Goal: Task Accomplishment & Management: Complete application form

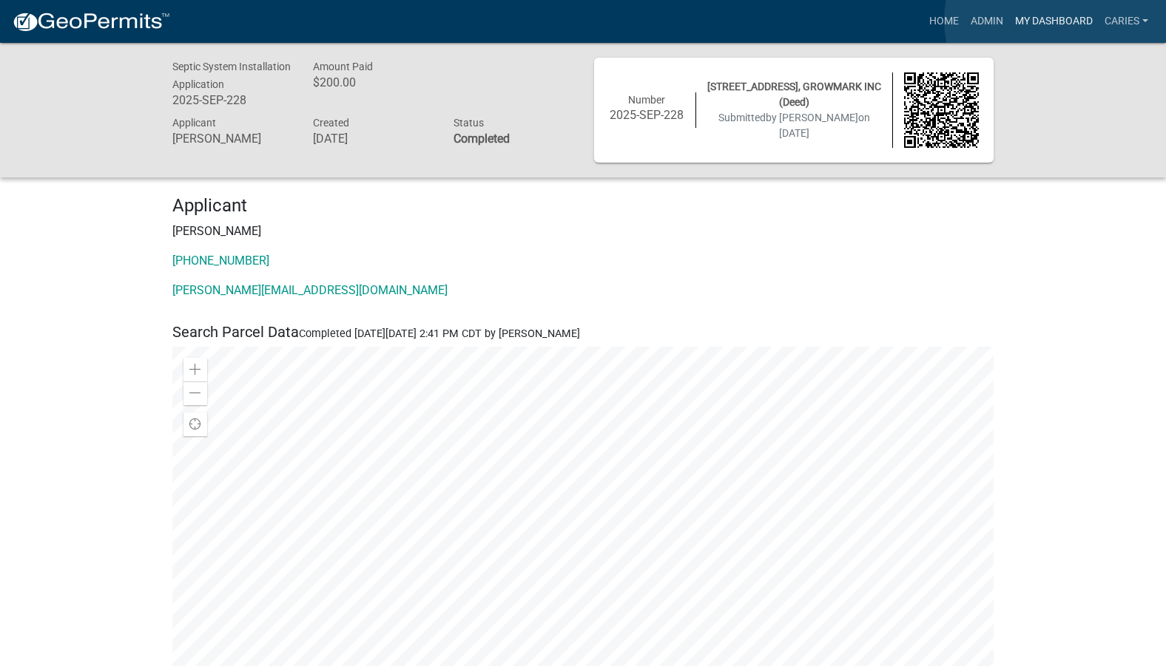
click at [1056, 20] on link "My Dashboard" at bounding box center [1053, 21] width 89 height 28
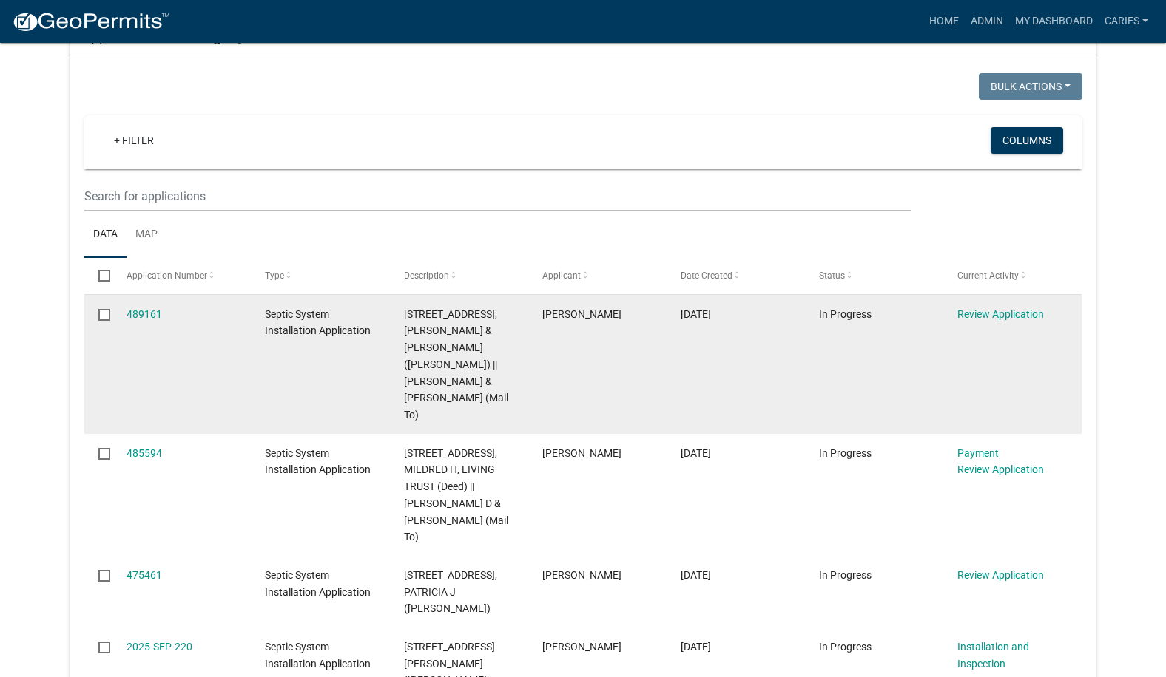
scroll to position [1035, 0]
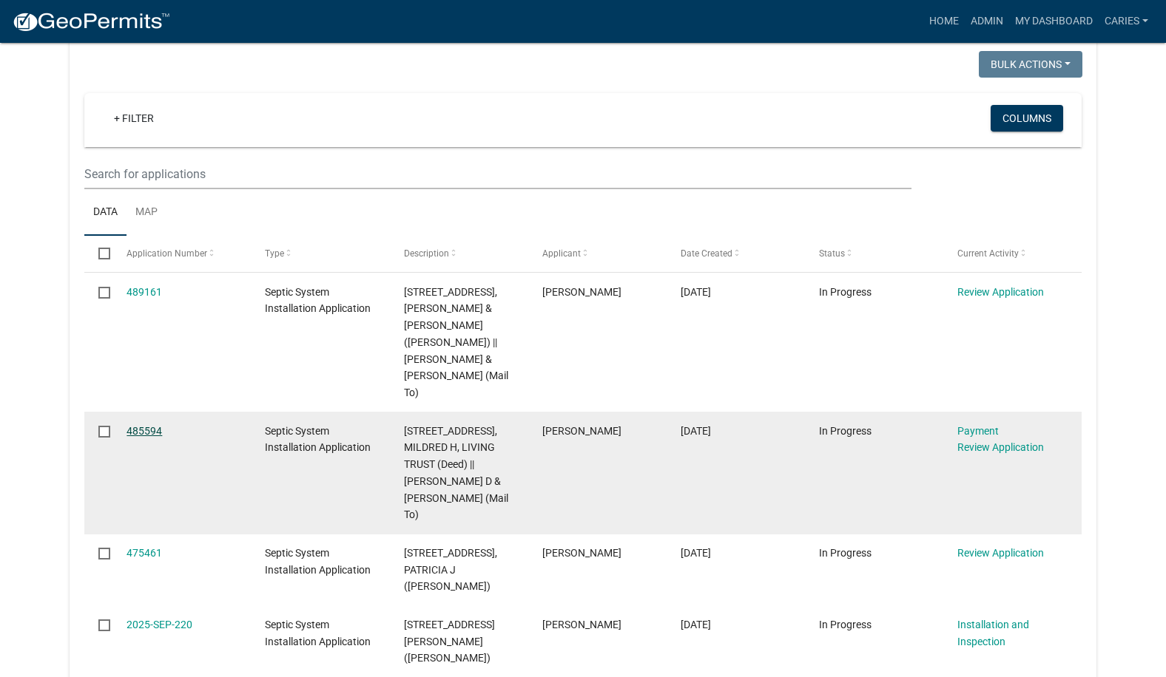
click at [146, 425] on link "485594" at bounding box center [143, 431] width 35 height 12
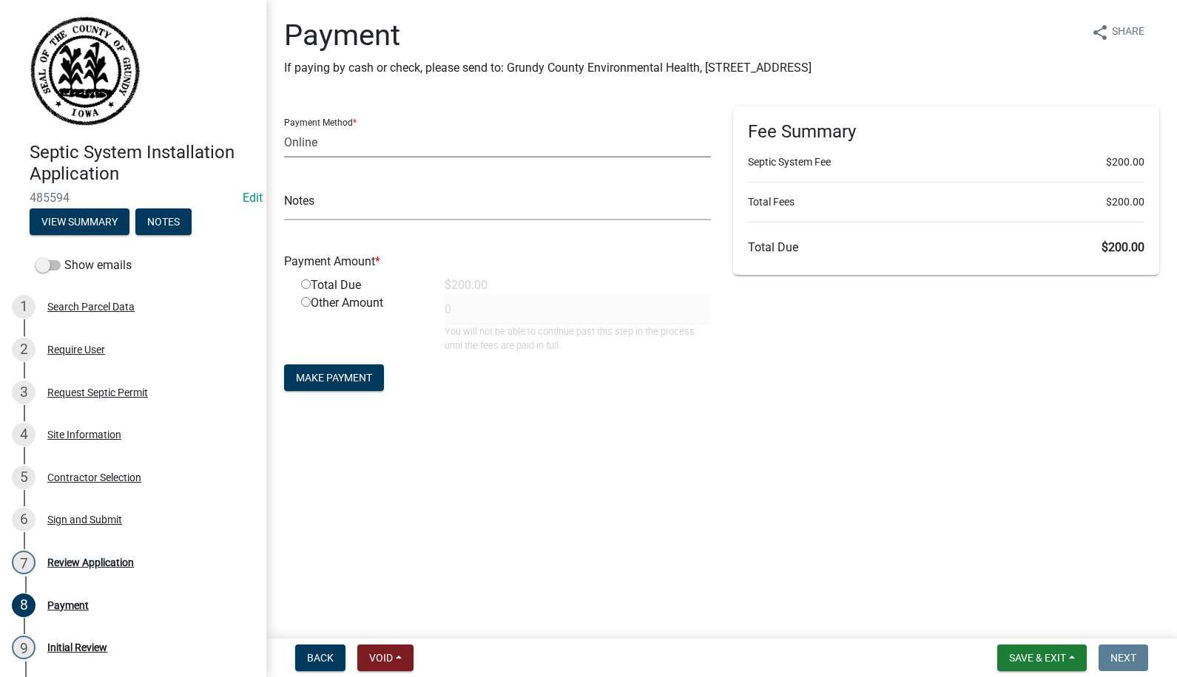
click at [377, 150] on select "Credit Card POS Check Cash Online" at bounding box center [497, 142] width 427 height 30
select select "1: 0"
click at [284, 127] on select "Credit Card POS Check Cash Online" at bounding box center [497, 142] width 427 height 30
click at [364, 212] on input "text" at bounding box center [497, 205] width 427 height 30
type input "74267"
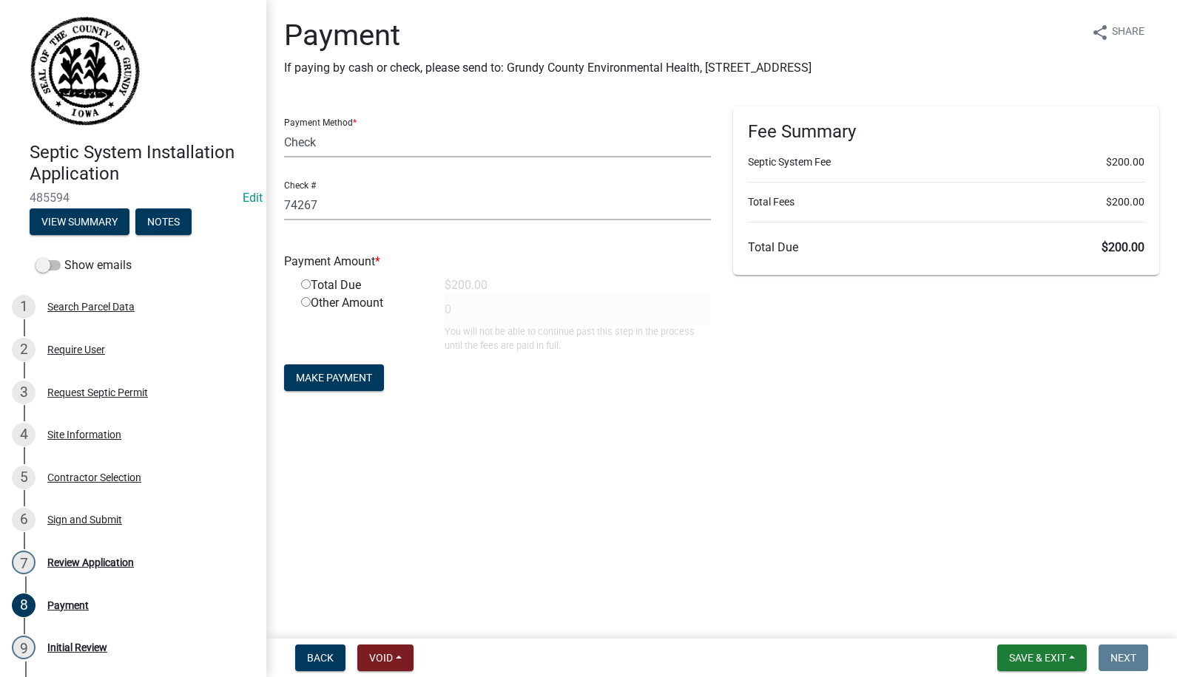
click at [306, 284] on input "radio" at bounding box center [306, 285] width 10 height 10
radio input "true"
type input "200"
click at [357, 380] on span "Make Payment" at bounding box center [334, 378] width 76 height 12
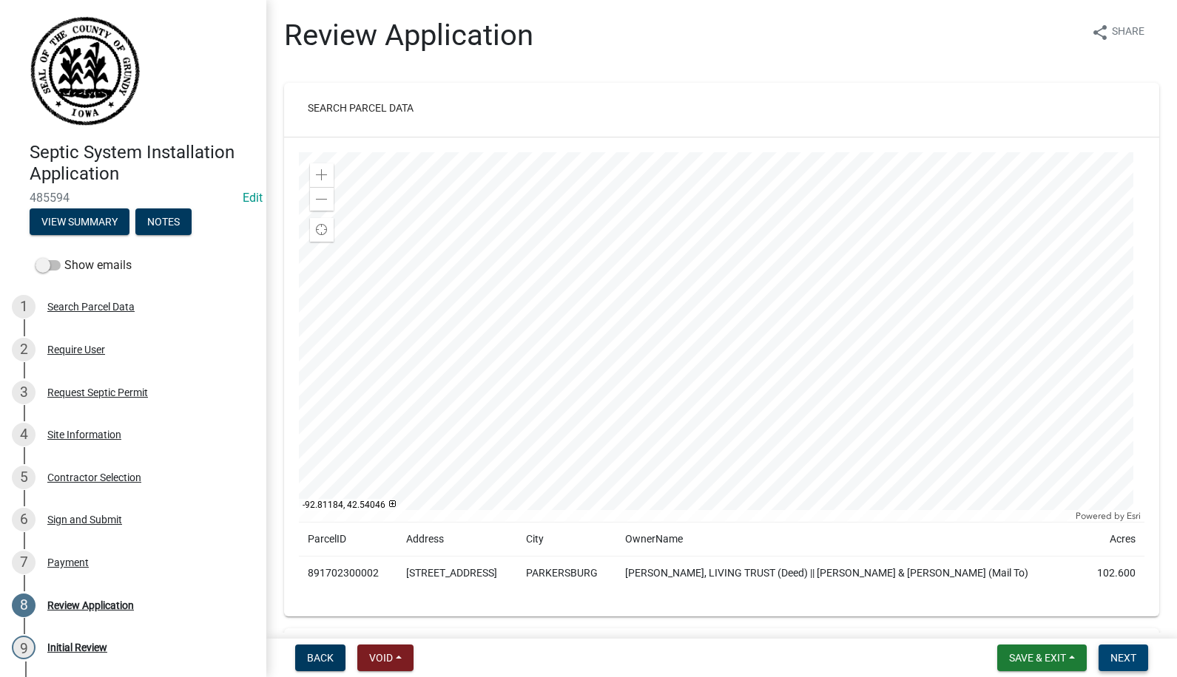
click at [1114, 654] on span "Next" at bounding box center [1123, 658] width 26 height 12
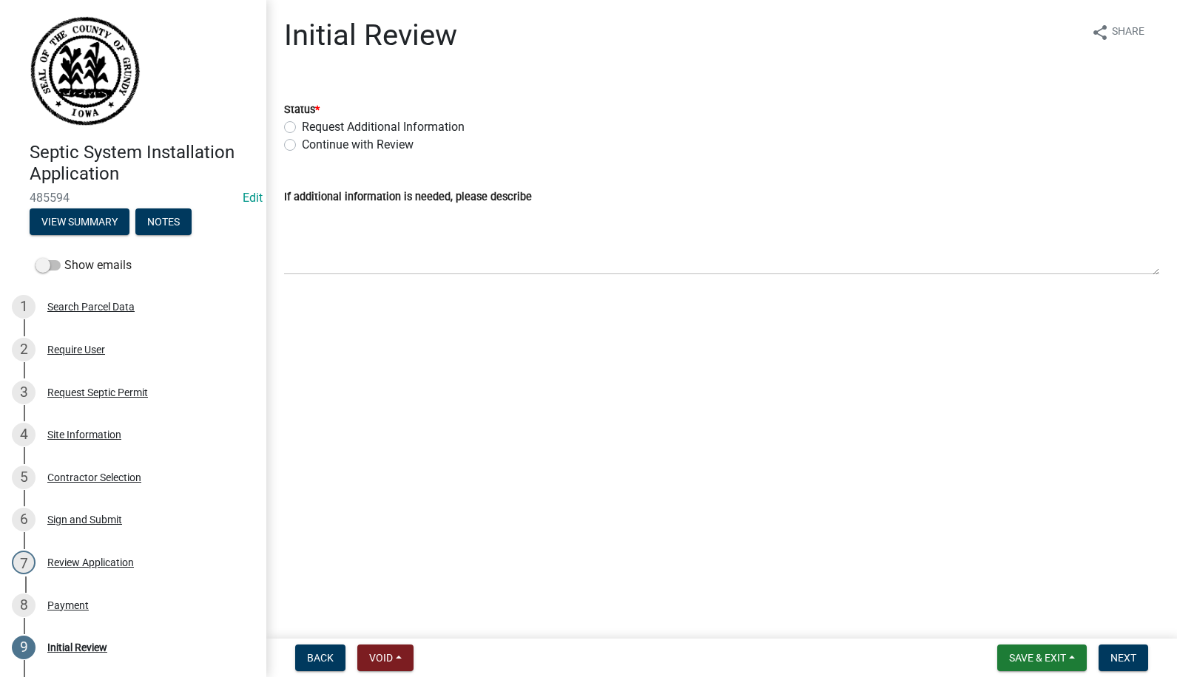
click at [302, 143] on label "Continue with Review" at bounding box center [358, 145] width 112 height 18
click at [302, 143] on input "Continue with Review" at bounding box center [307, 141] width 10 height 10
radio input "true"
click at [1115, 657] on span "Next" at bounding box center [1123, 658] width 26 height 12
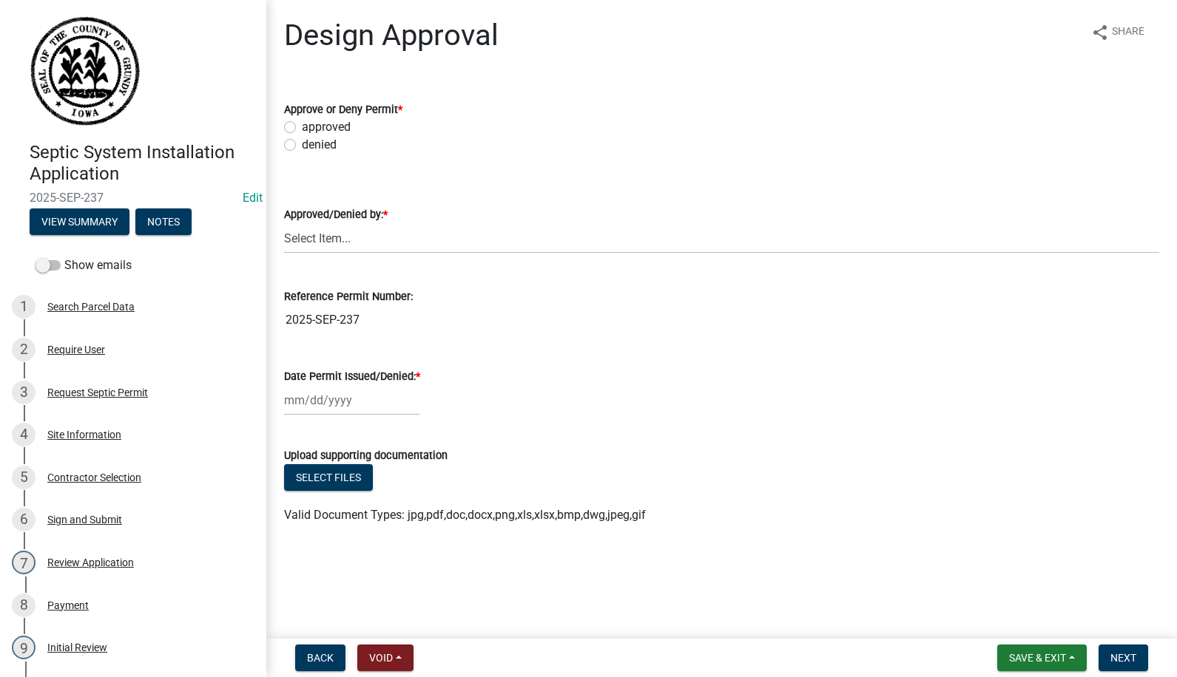
click at [302, 125] on label "approved" at bounding box center [326, 127] width 49 height 18
click at [302, 125] on input "approved" at bounding box center [307, 123] width 10 height 10
radio input "true"
click at [322, 226] on select "Select Item... [PERSON_NAME]" at bounding box center [721, 238] width 875 height 30
click at [284, 223] on select "Select Item... [PERSON_NAME]" at bounding box center [721, 238] width 875 height 30
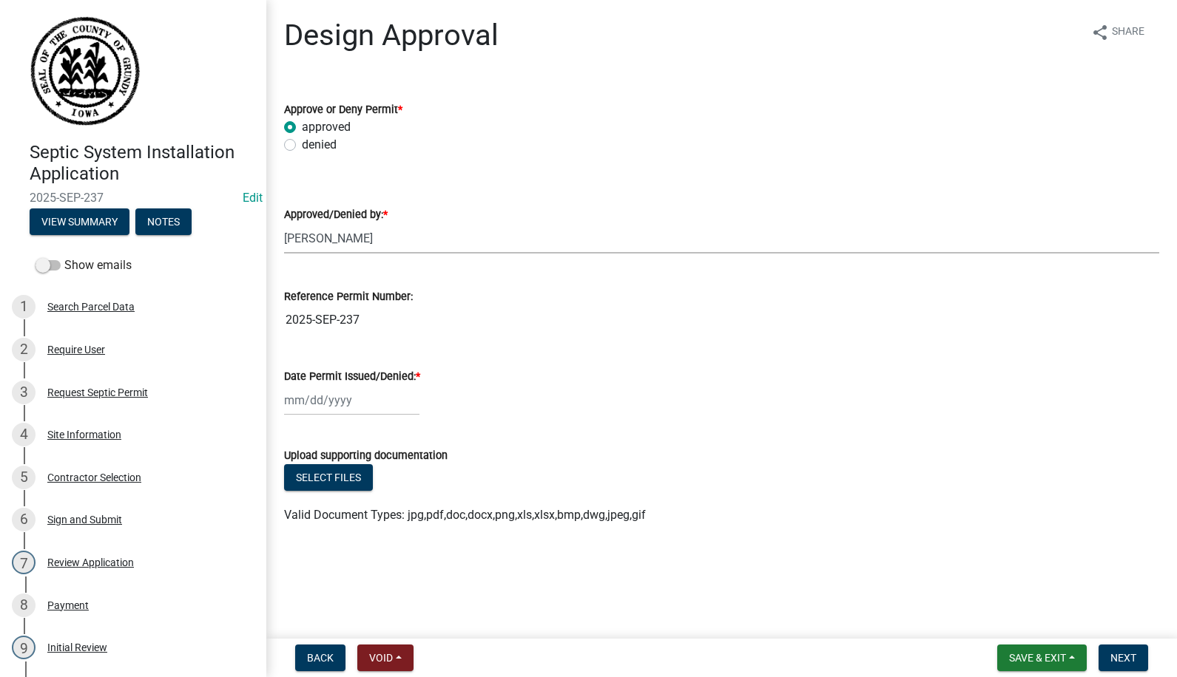
select select "d5ffc9f0-d432-4ef1-b8c0-862033fd64e5"
click at [314, 401] on div at bounding box center [351, 400] width 135 height 30
select select "10"
select select "2025"
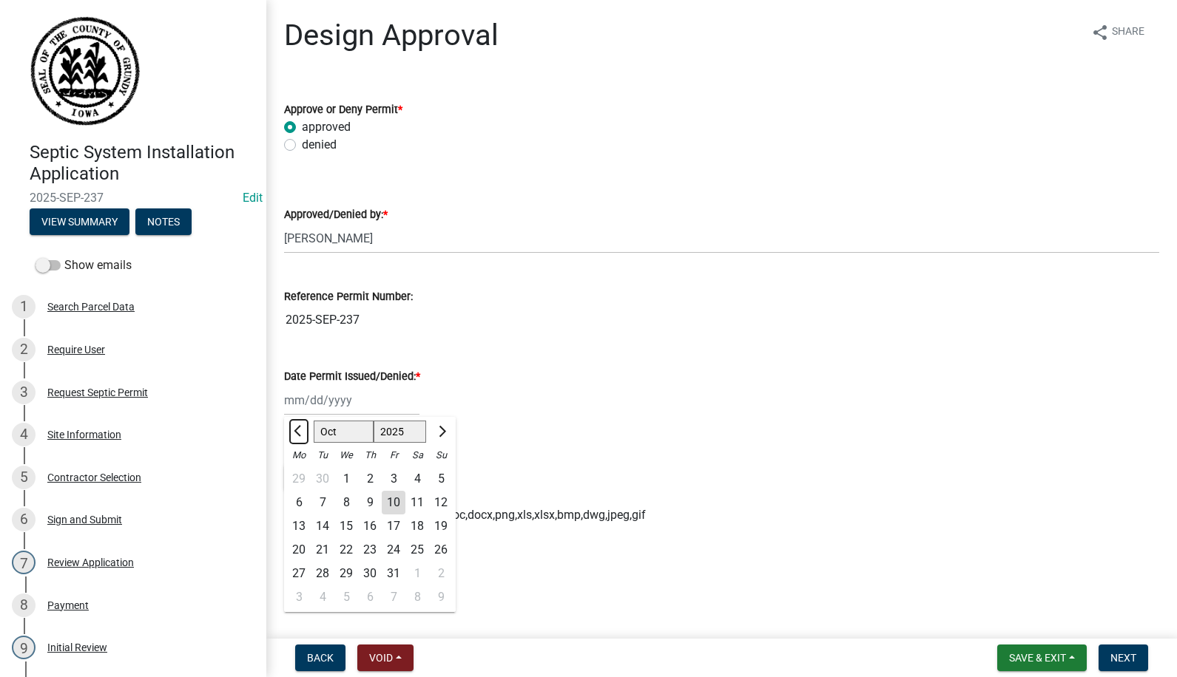
click at [294, 427] on button "Previous month" at bounding box center [299, 432] width 18 height 24
select select "9"
click at [394, 545] on div "26" at bounding box center [394, 550] width 24 height 24
type input "[DATE]"
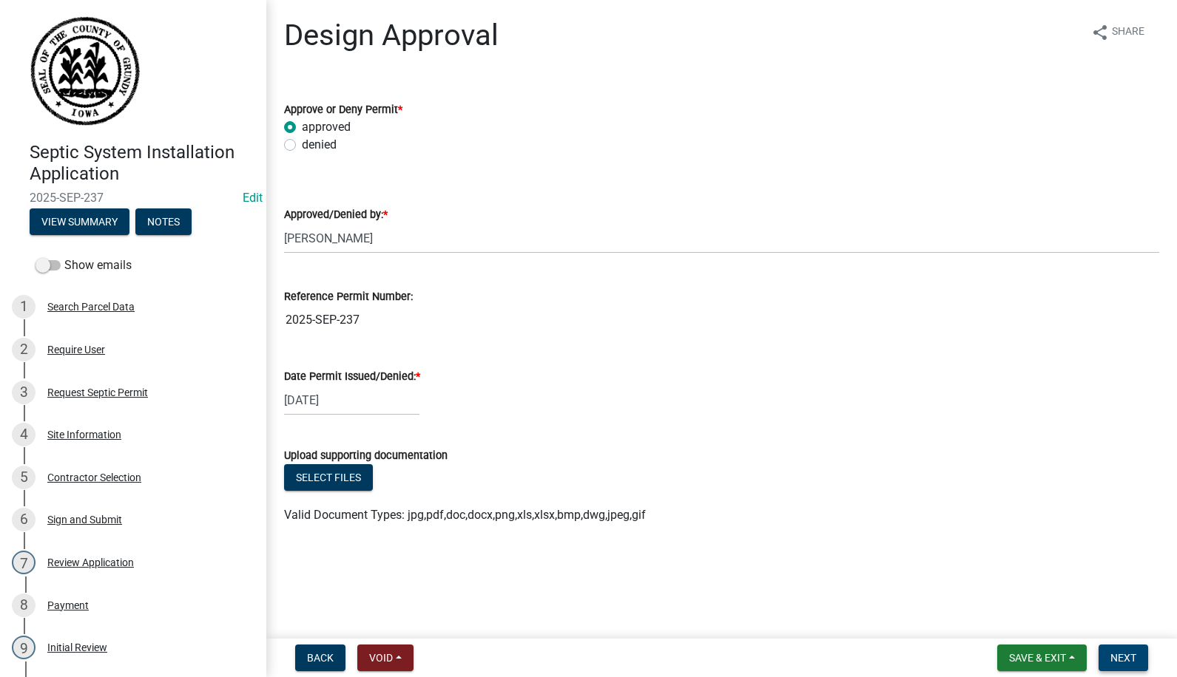
click at [1113, 655] on span "Next" at bounding box center [1123, 658] width 26 height 12
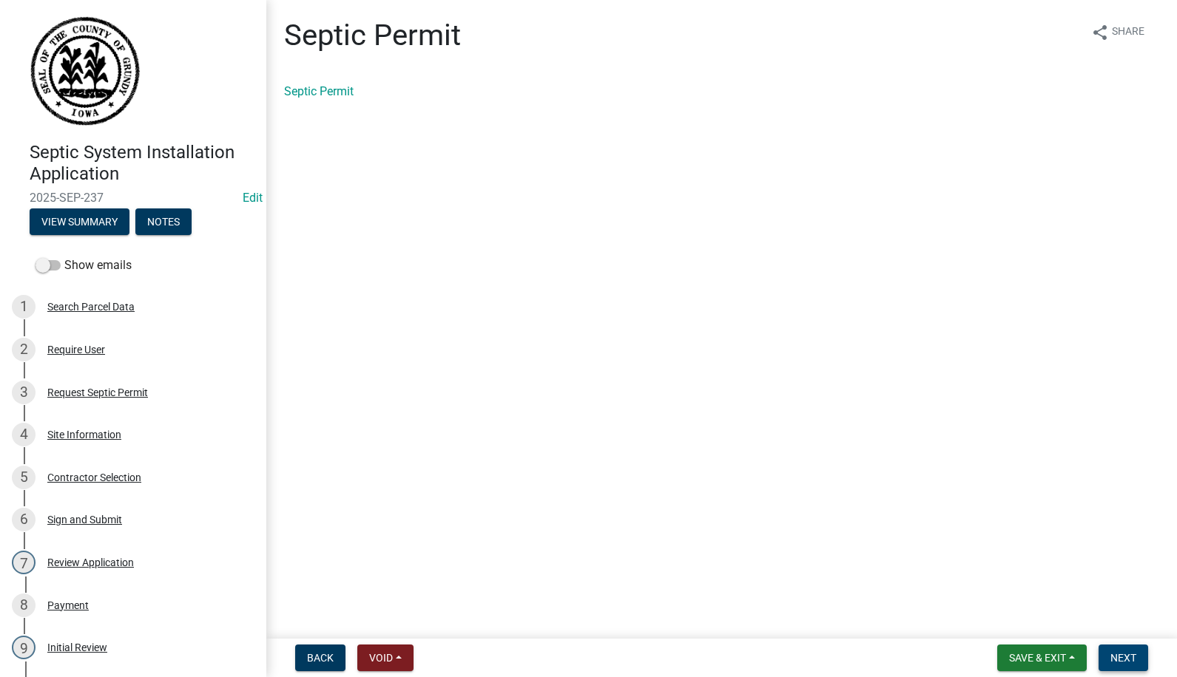
click at [1128, 652] on span "Next" at bounding box center [1123, 658] width 26 height 12
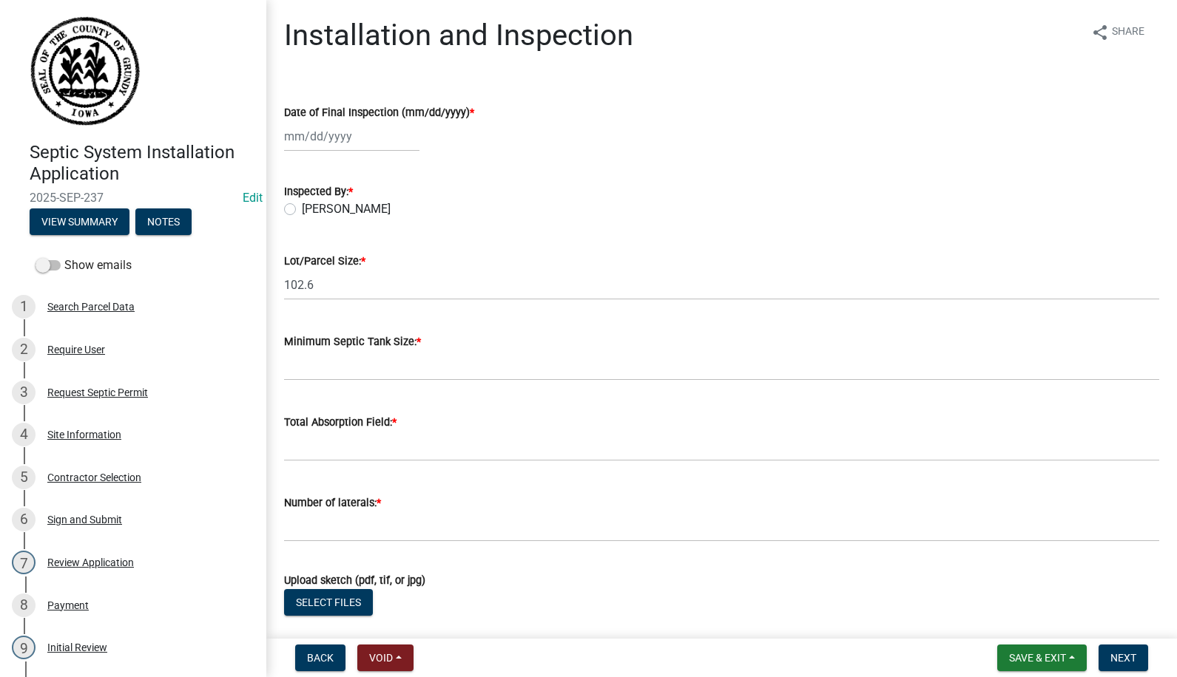
click at [317, 141] on div at bounding box center [351, 136] width 135 height 30
select select "10"
select select "2025"
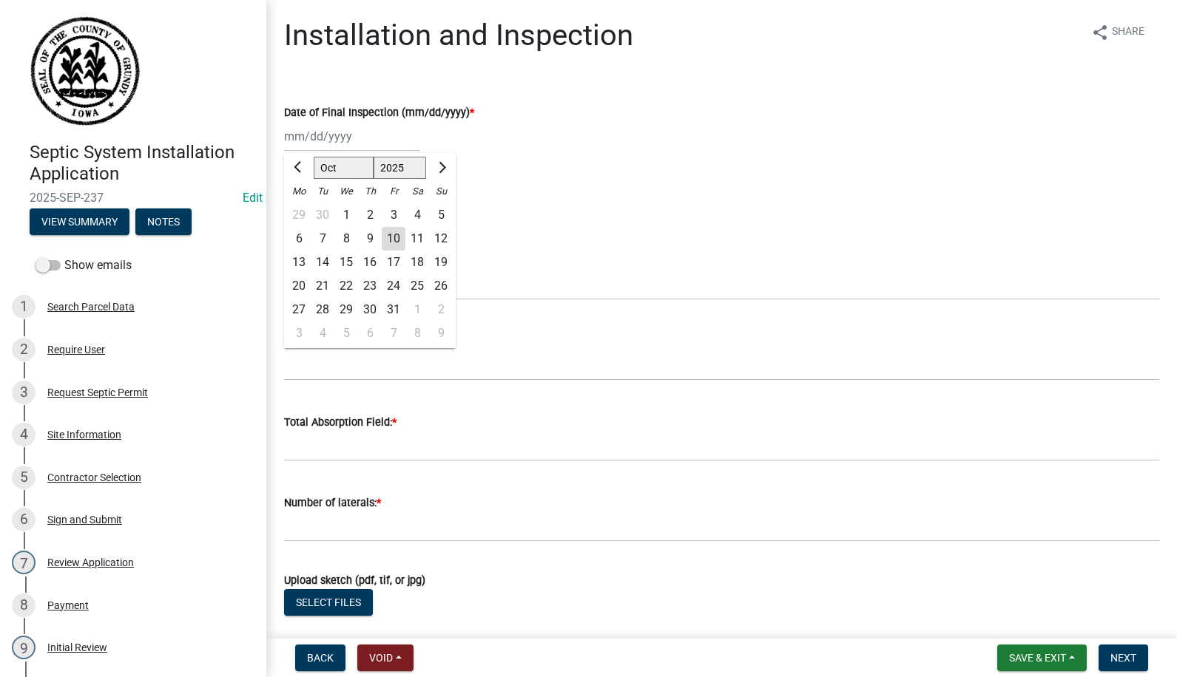
click at [393, 242] on div "10" at bounding box center [394, 239] width 24 height 24
type input "[DATE]"
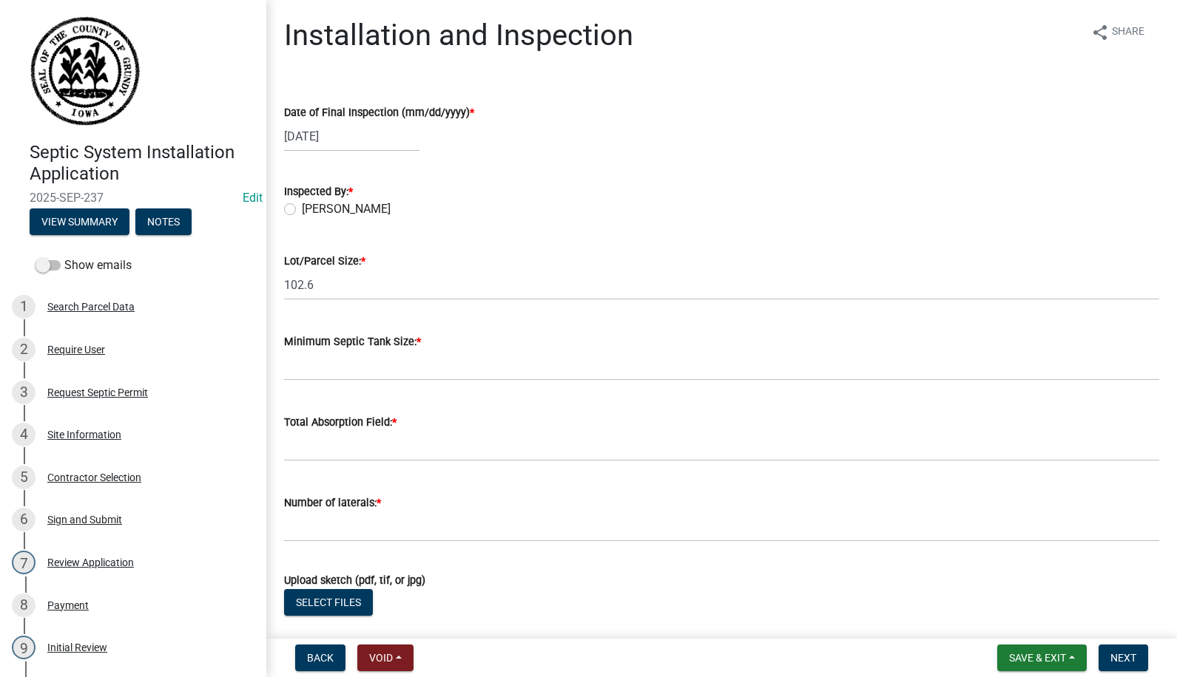
click at [302, 208] on label "[PERSON_NAME]" at bounding box center [346, 209] width 89 height 18
click at [302, 208] on input "[PERSON_NAME]" at bounding box center [307, 205] width 10 height 10
radio input "true"
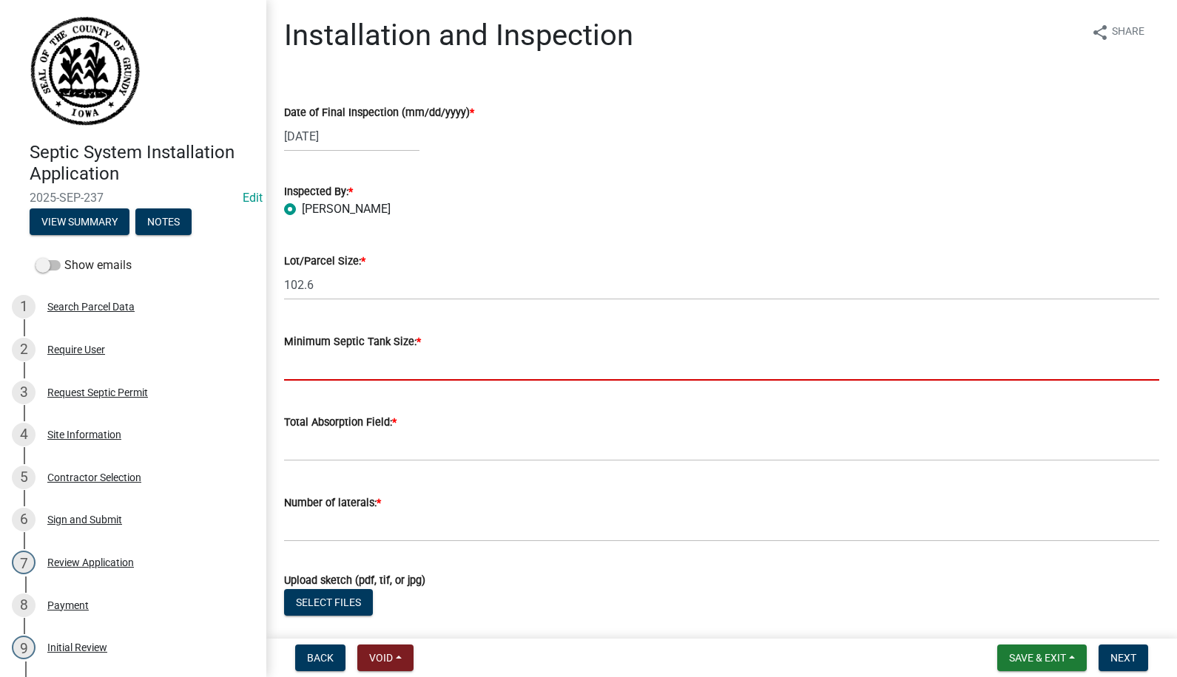
click at [328, 365] on input "Minimum Septic Tank Size: *" at bounding box center [721, 366] width 875 height 30
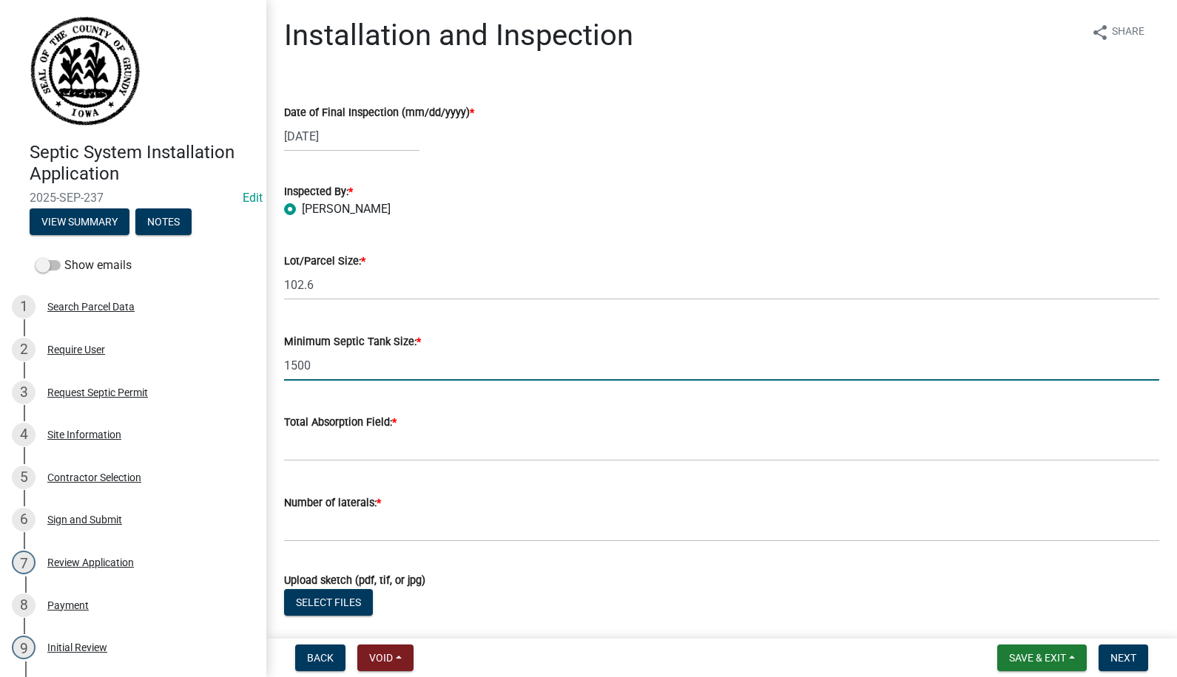
type input "1500"
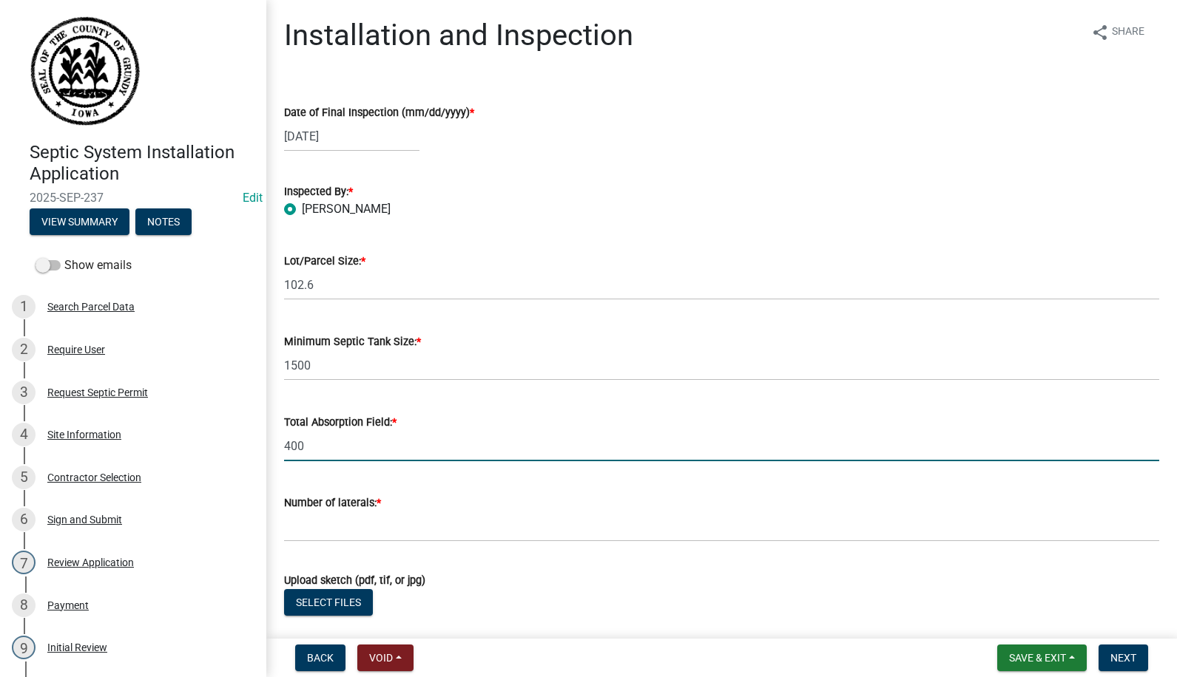
type input "400"
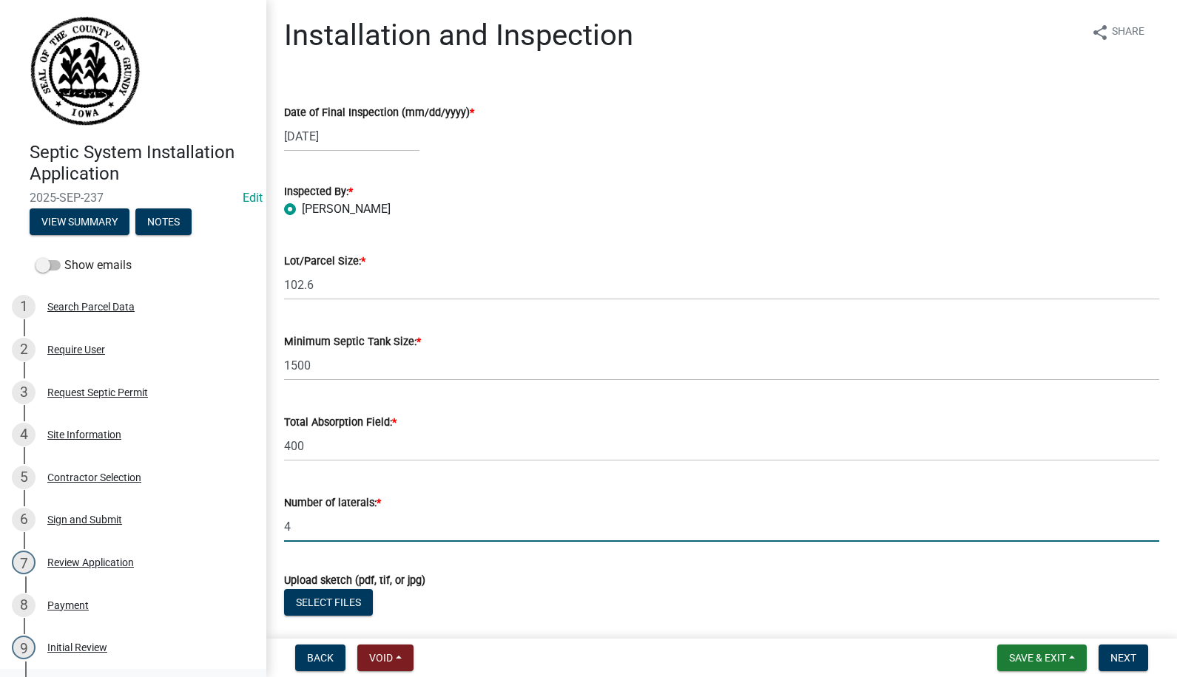
type input "4"
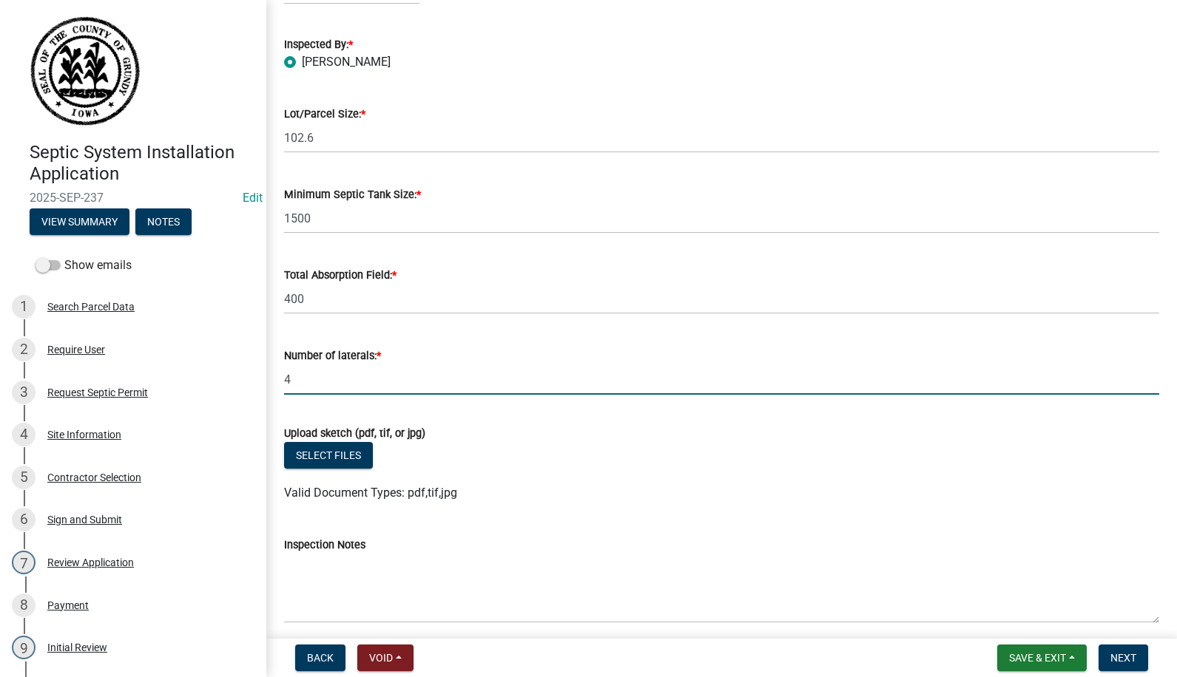
scroll to position [148, 0]
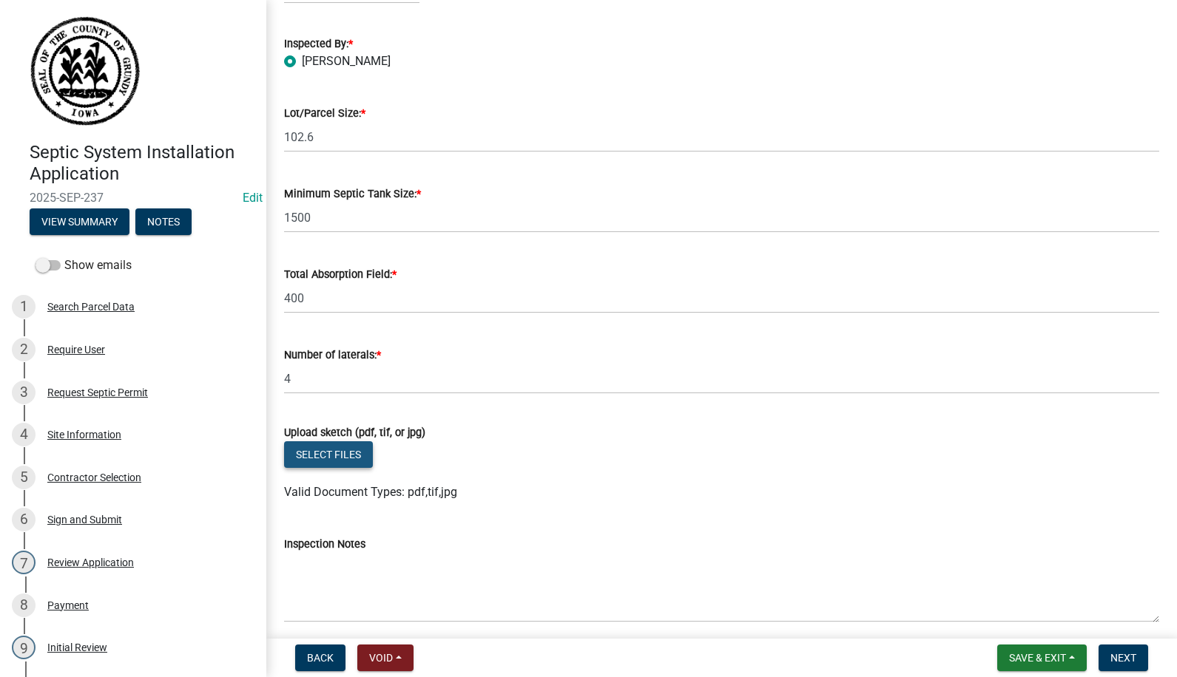
click at [345, 449] on button "Select files" at bounding box center [328, 454] width 89 height 27
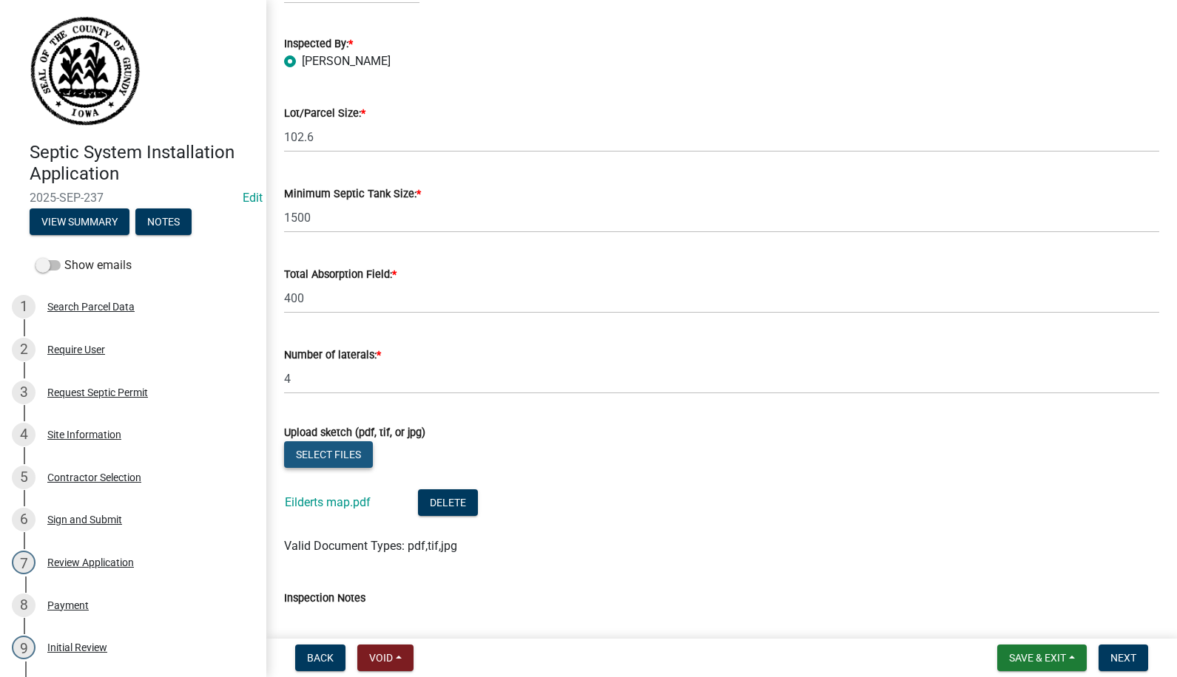
click at [339, 450] on button "Select files" at bounding box center [328, 454] width 89 height 27
click at [337, 453] on button "Select files" at bounding box center [328, 454] width 89 height 27
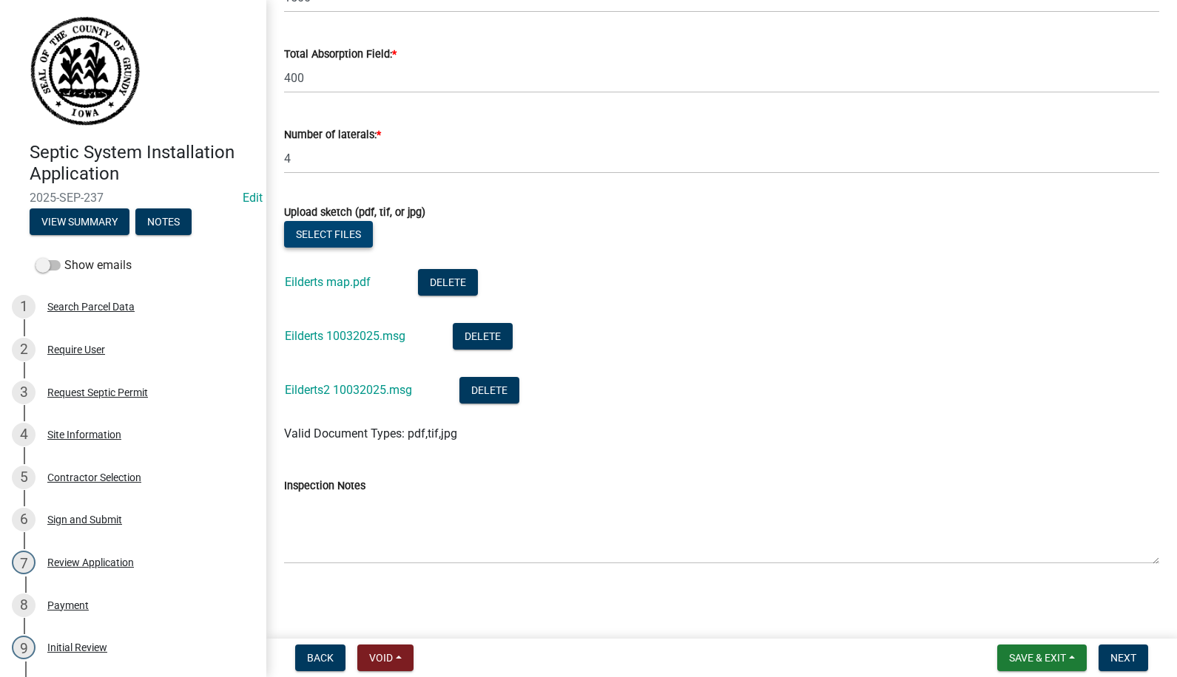
scroll to position [369, 0]
click at [354, 331] on link "Eilderts 10032025.msg" at bounding box center [345, 335] width 121 height 14
click at [1120, 659] on span "Next" at bounding box center [1123, 658] width 26 height 12
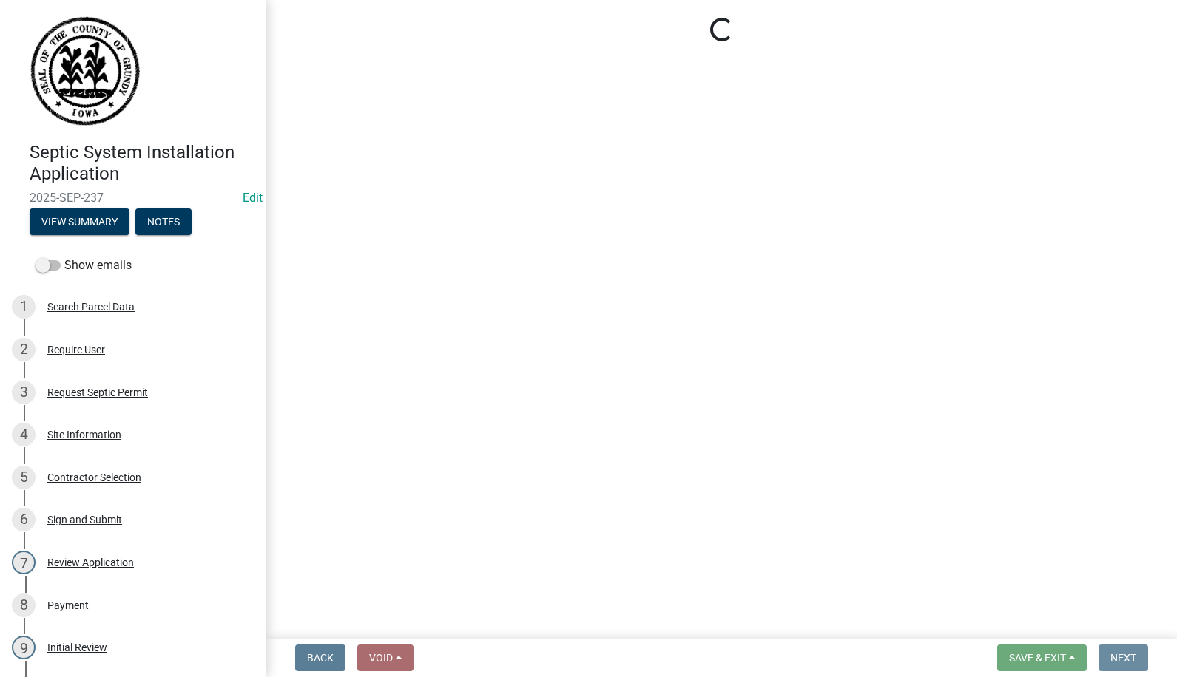
scroll to position [0, 0]
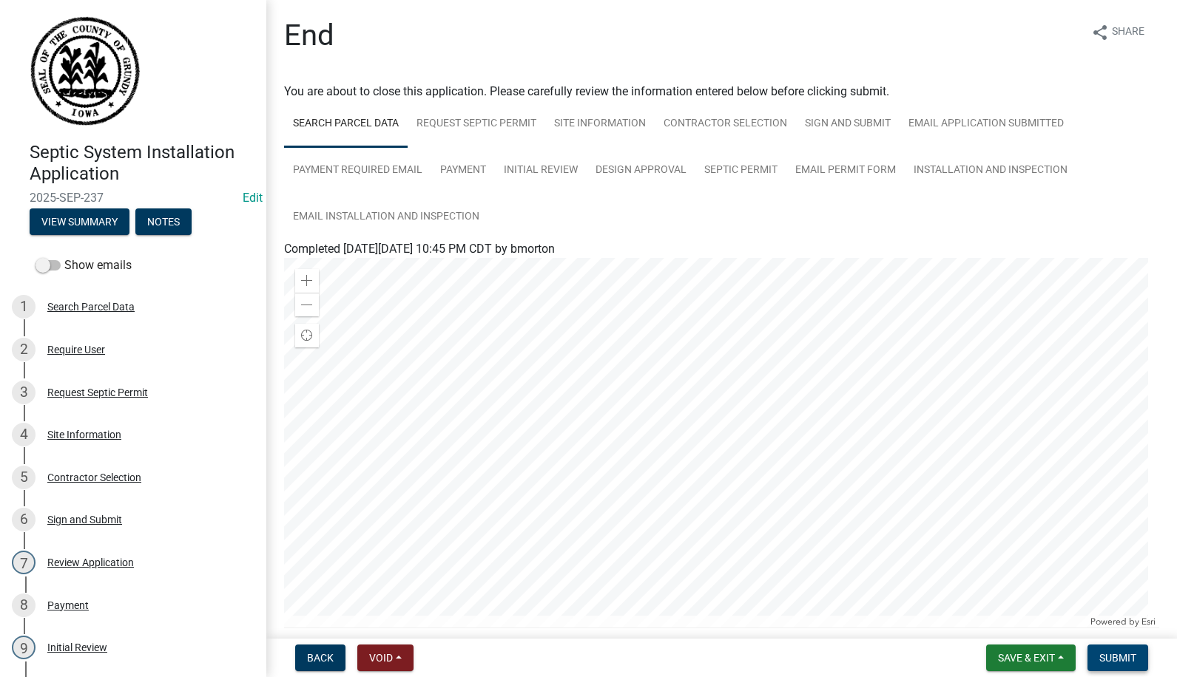
click at [1118, 655] on span "Submit" at bounding box center [1117, 658] width 37 height 12
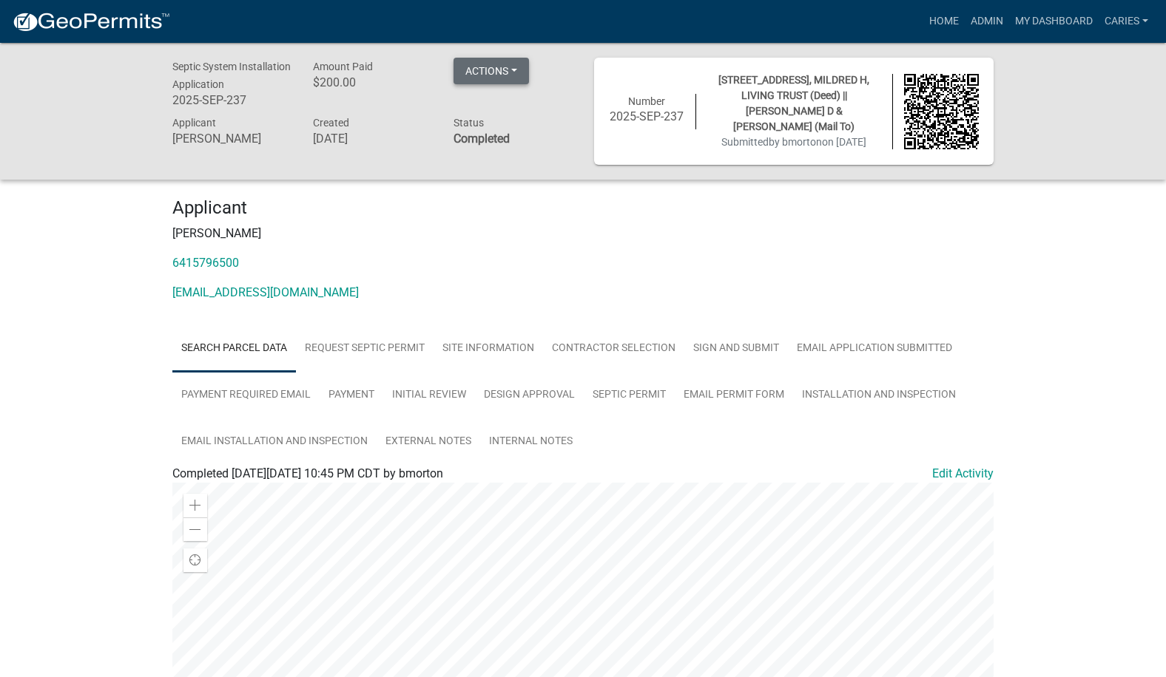
click at [510, 64] on button "Actions" at bounding box center [490, 71] width 75 height 27
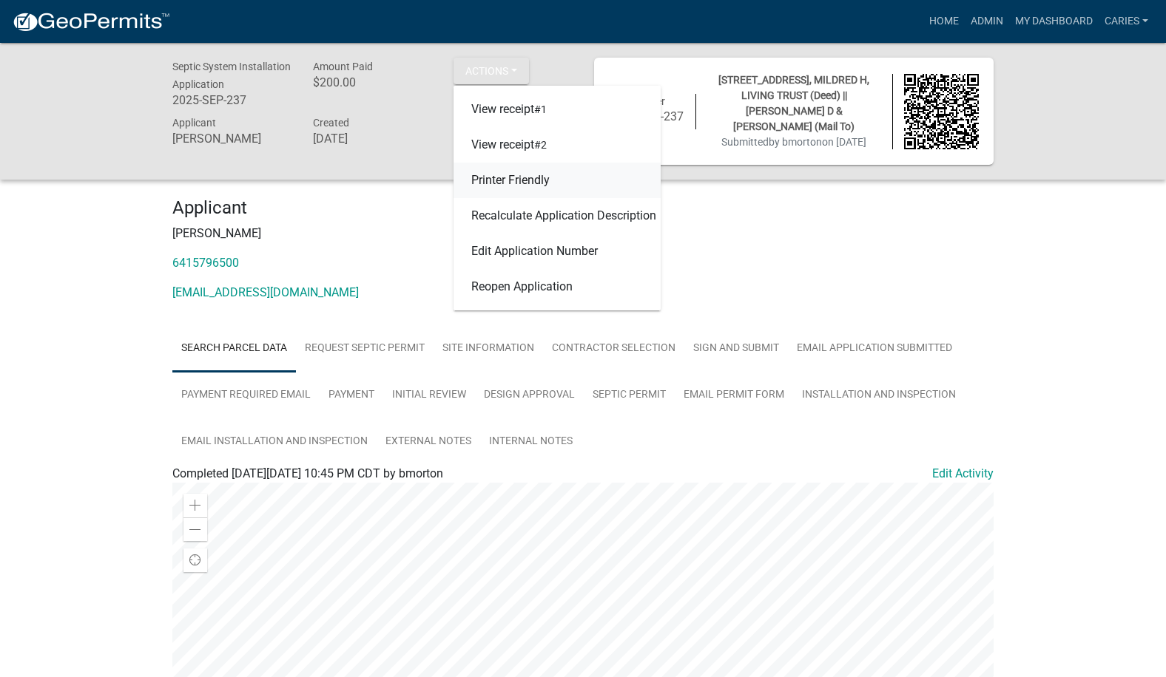
click at [502, 174] on link "Printer Friendly" at bounding box center [556, 180] width 207 height 35
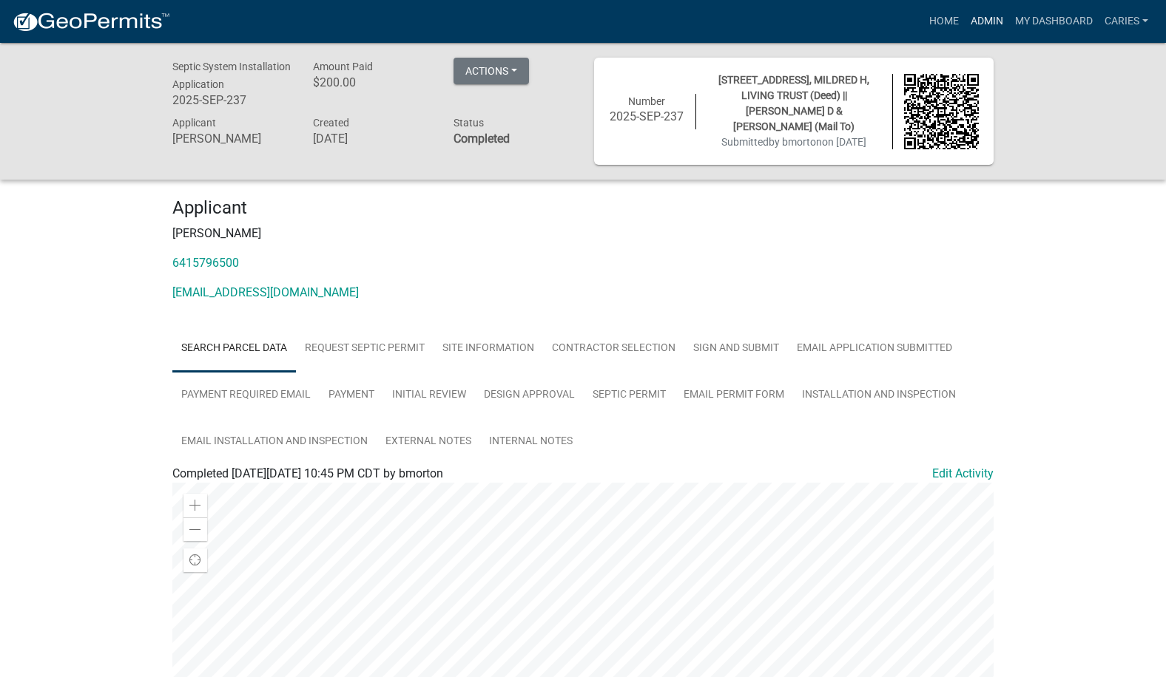
click at [981, 20] on link "Admin" at bounding box center [986, 21] width 44 height 28
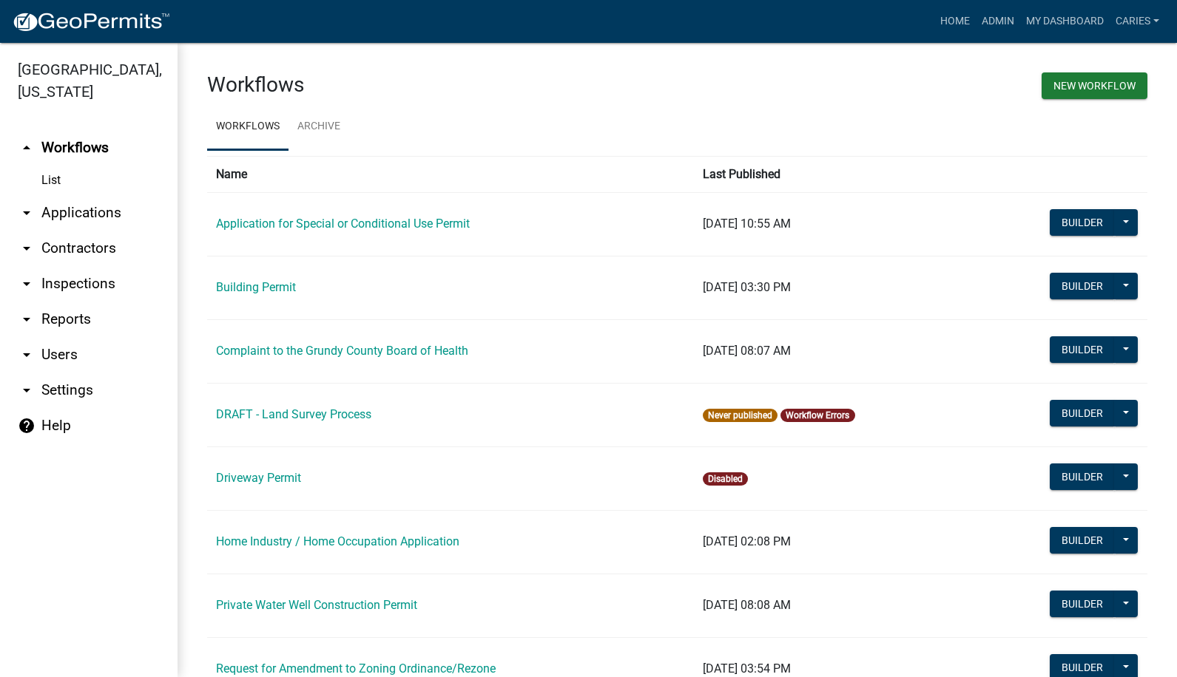
click at [88, 195] on link "arrow_drop_down Applications" at bounding box center [88, 212] width 177 height 35
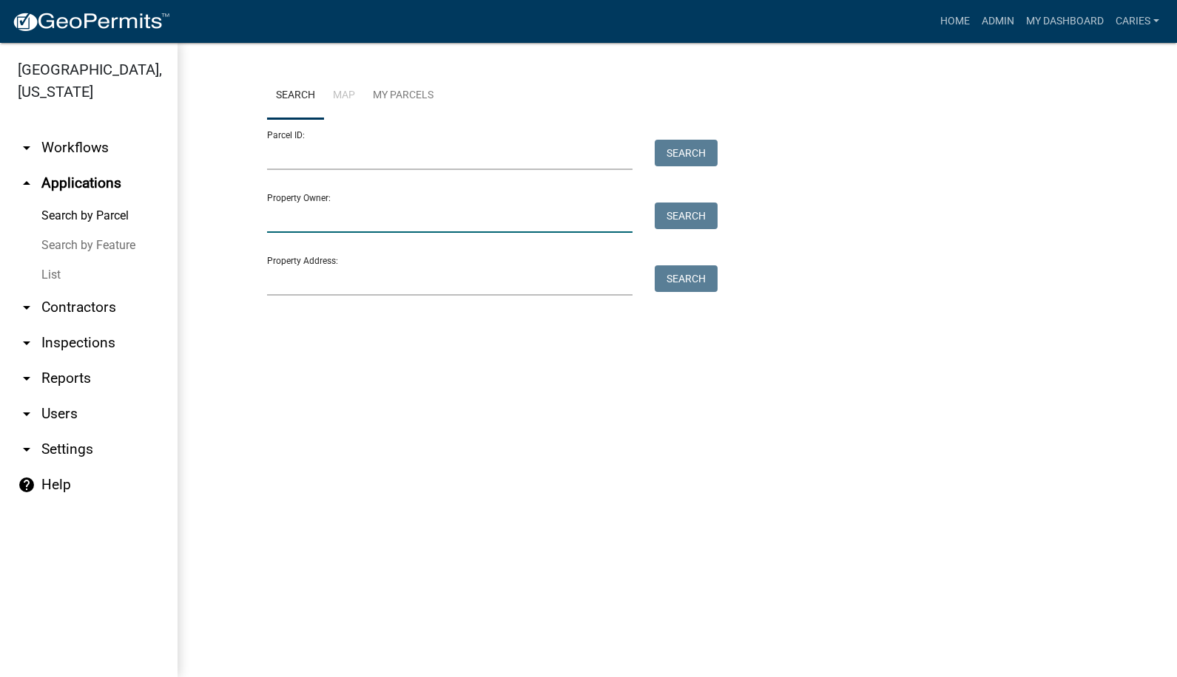
click at [302, 223] on input "Property Owner:" at bounding box center [450, 218] width 366 height 30
type input "Growmark"
click at [676, 223] on button "Search" at bounding box center [685, 216] width 63 height 27
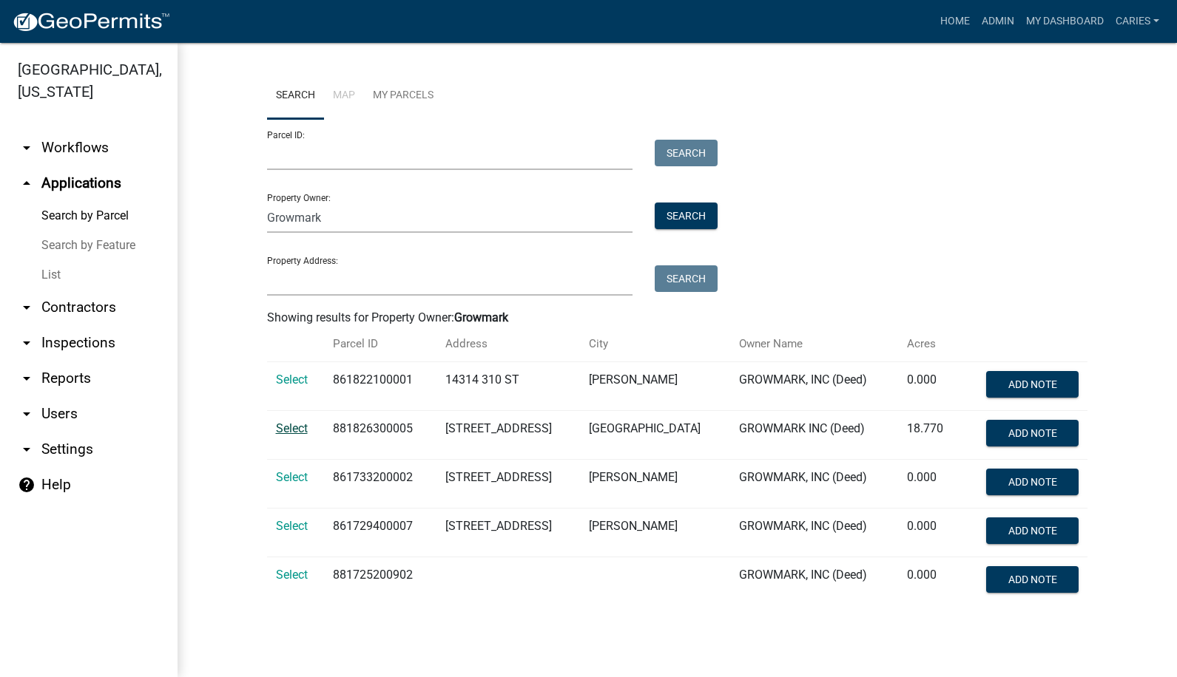
click at [293, 424] on span "Select" at bounding box center [292, 429] width 32 height 14
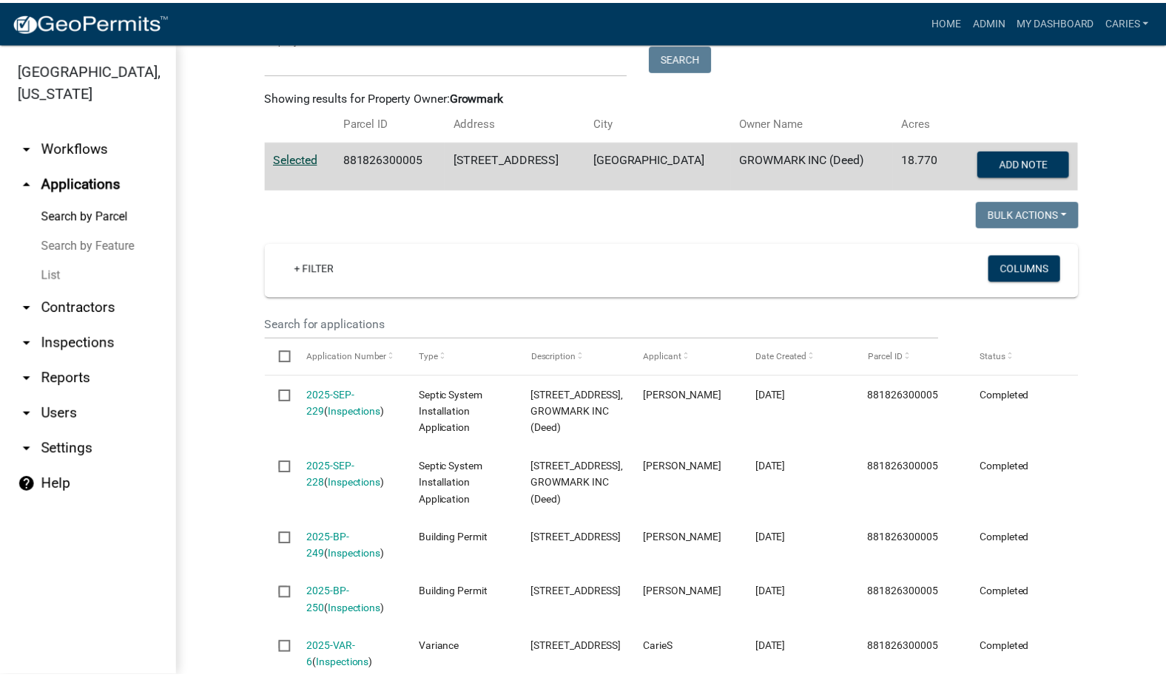
scroll to position [222, 0]
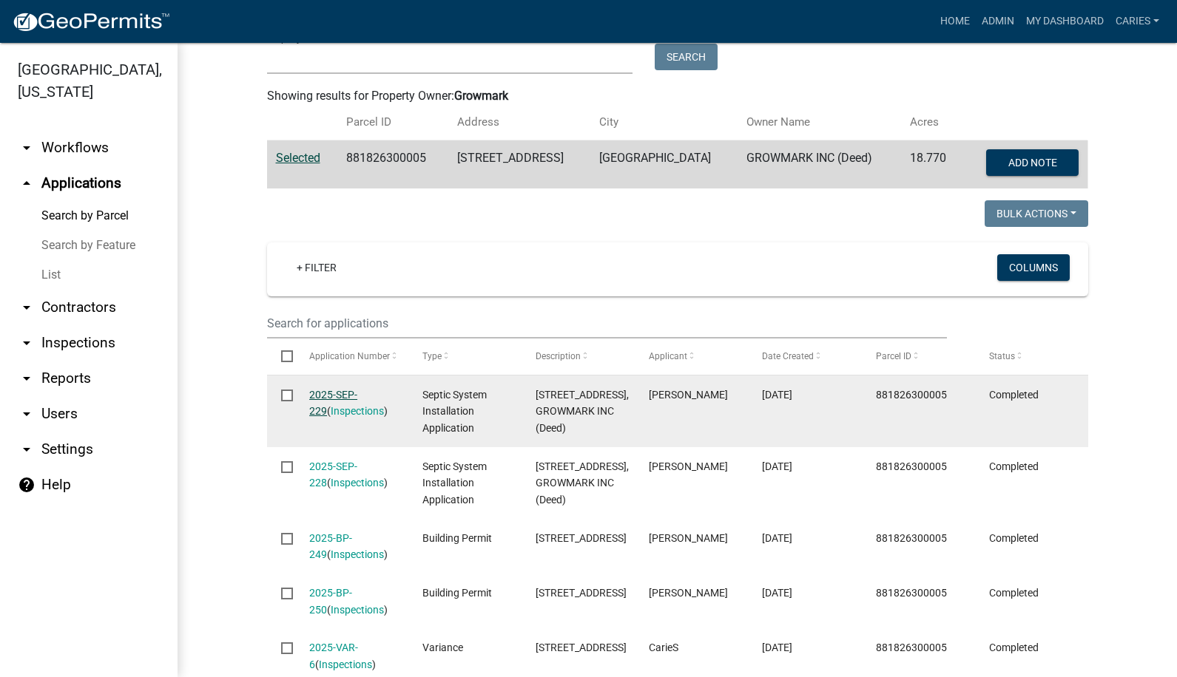
click at [339, 393] on link "2025-SEP-229" at bounding box center [333, 403] width 48 height 29
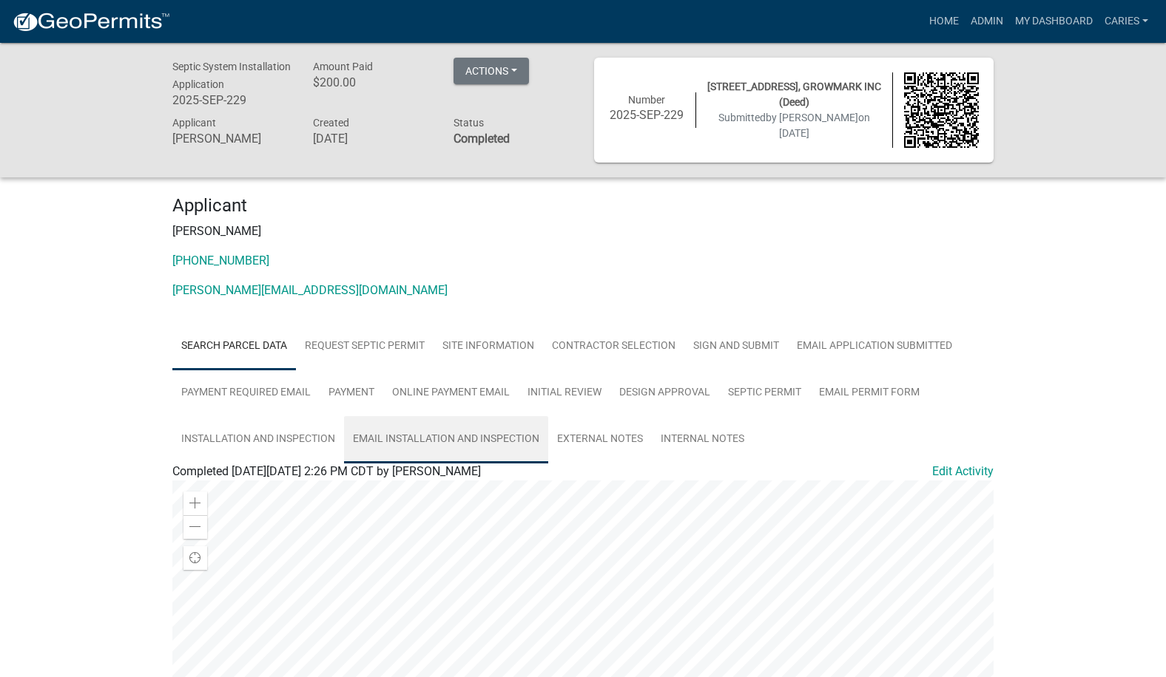
click at [467, 431] on link "Email Installation and Inspection" at bounding box center [446, 439] width 204 height 47
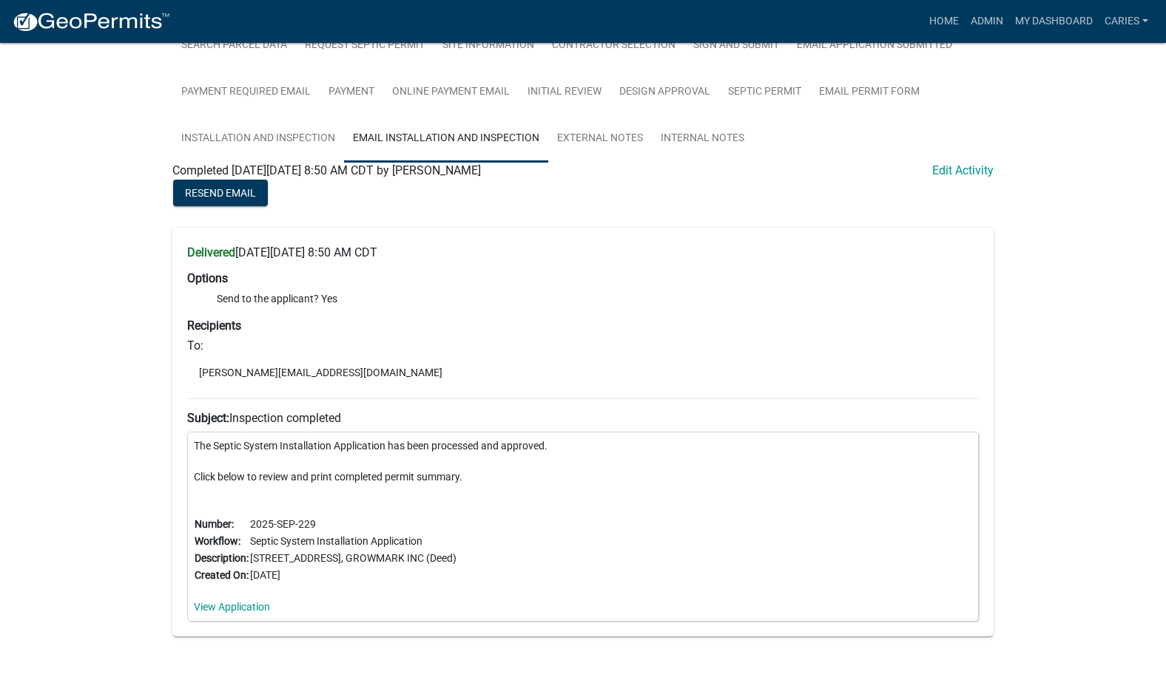
scroll to position [340, 0]
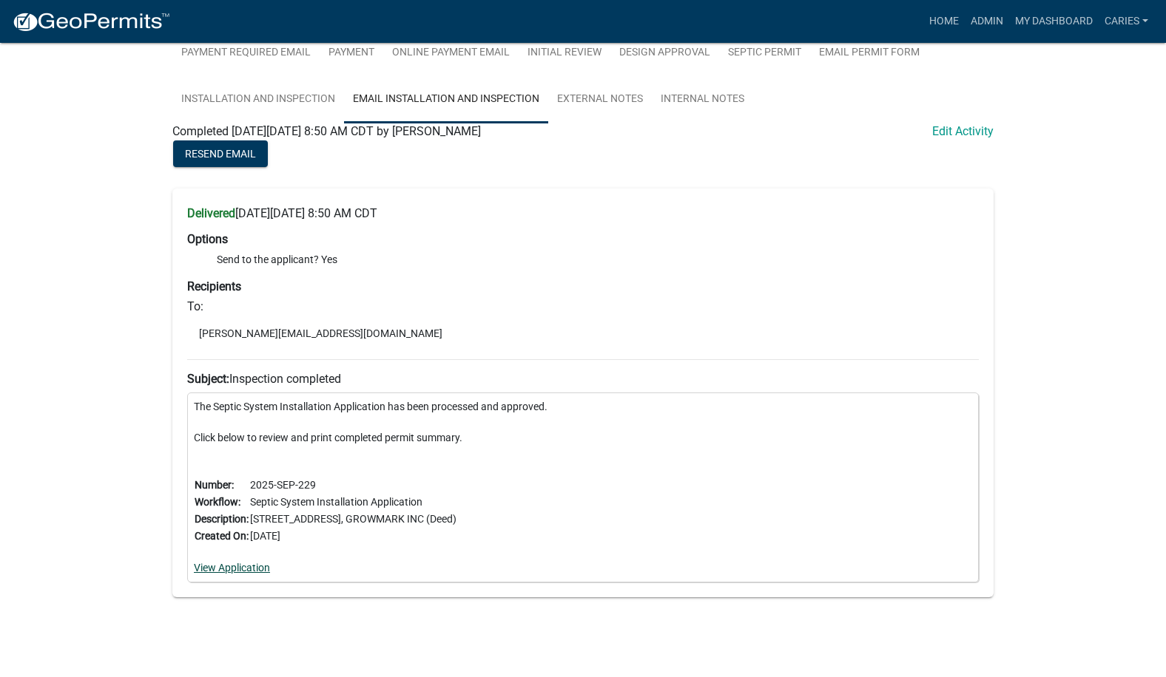
click at [246, 564] on link "View Application" at bounding box center [232, 568] width 76 height 12
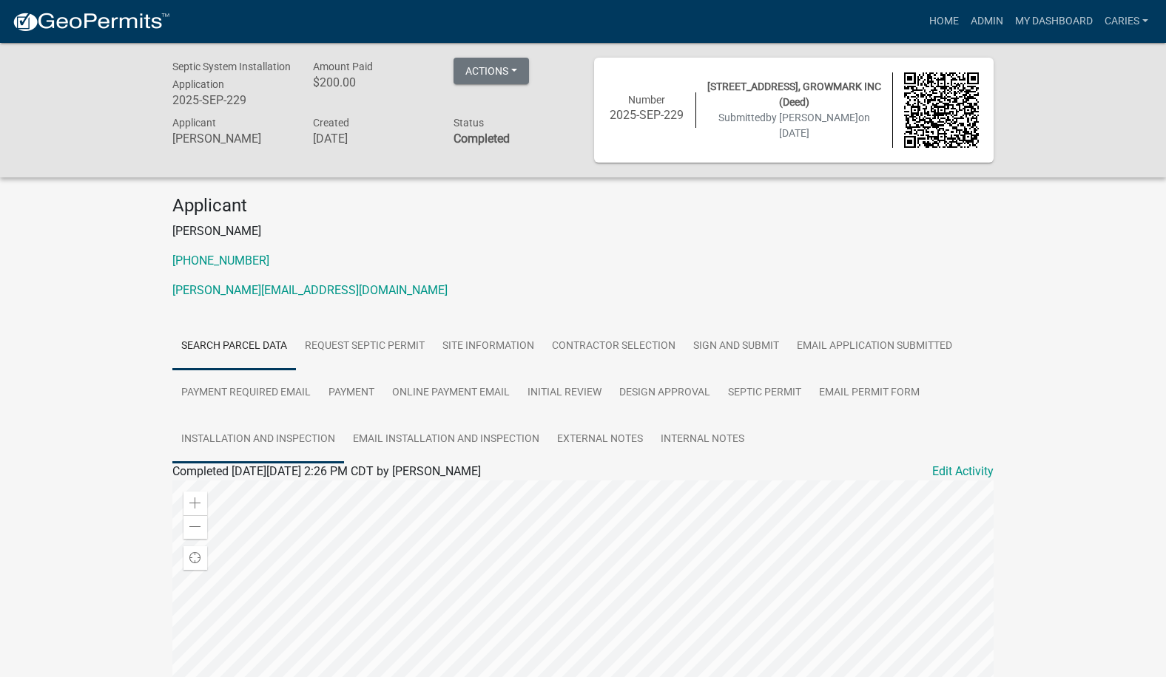
click at [295, 438] on link "Installation and Inspection" at bounding box center [258, 439] width 172 height 47
